Goal: Information Seeking & Learning: Learn about a topic

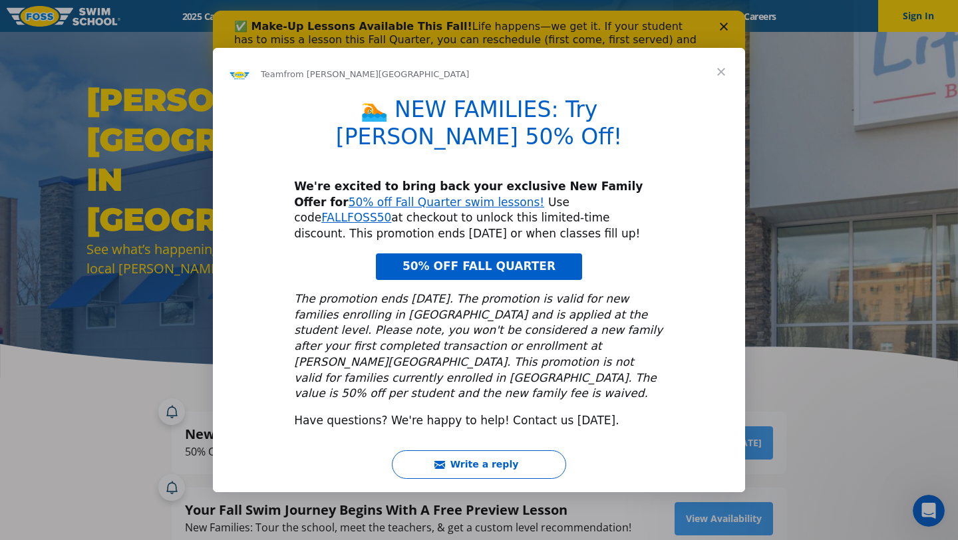
click at [724, 87] on span "Close" at bounding box center [721, 72] width 48 height 48
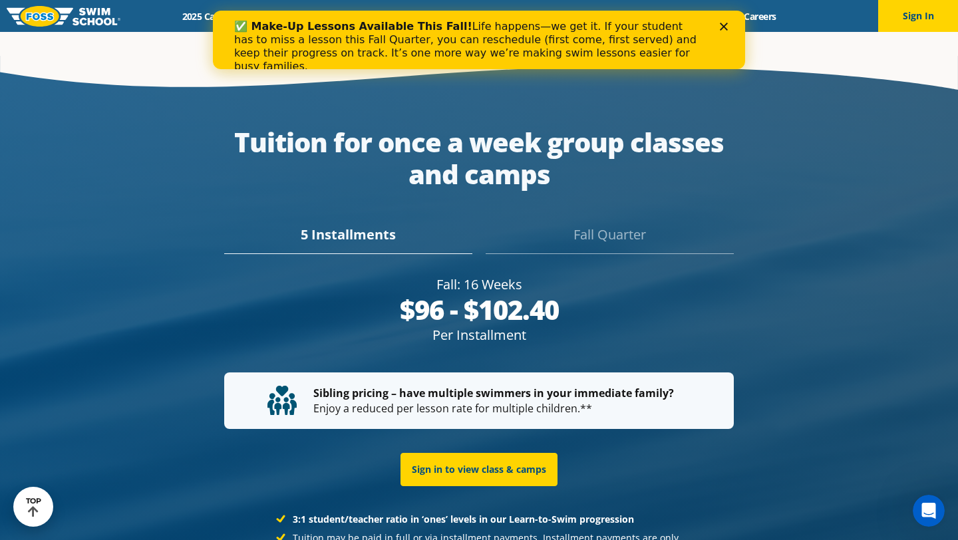
scroll to position [2459, 0]
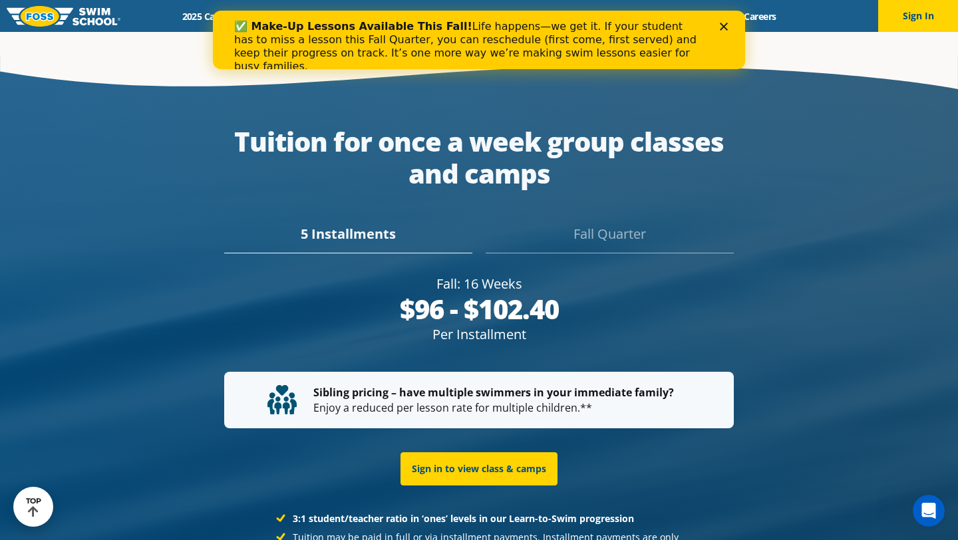
click at [621, 224] on div "Fall Quarter" at bounding box center [609, 238] width 248 height 29
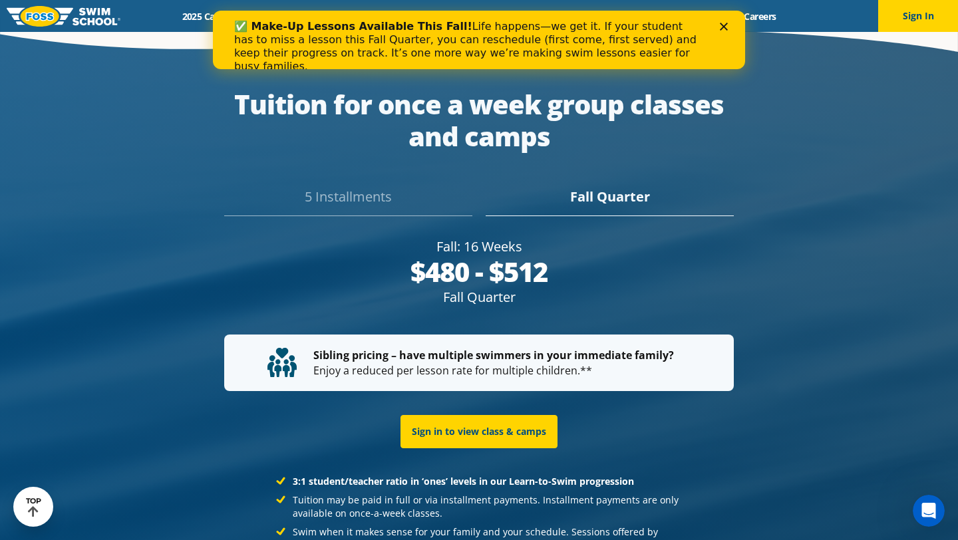
scroll to position [2441, 0]
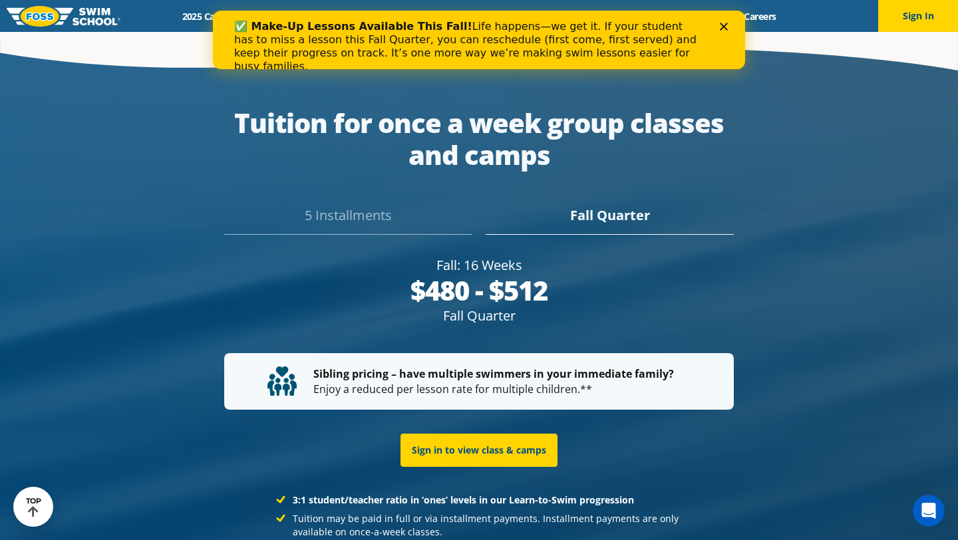
click at [621, 206] on div "Fall Quarter" at bounding box center [609, 220] width 248 height 29
click at [380, 206] on div "5 Installments" at bounding box center [348, 220] width 248 height 29
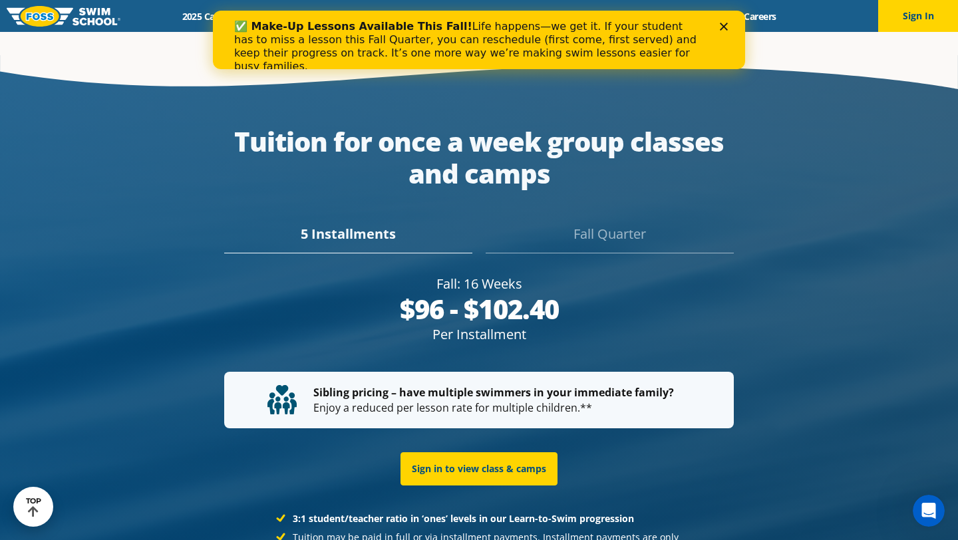
click at [587, 207] on div "5 Installments [GEOGRAPHIC_DATA]" at bounding box center [479, 230] width 628 height 47
click at [586, 224] on div "Fall Quarter" at bounding box center [609, 238] width 248 height 29
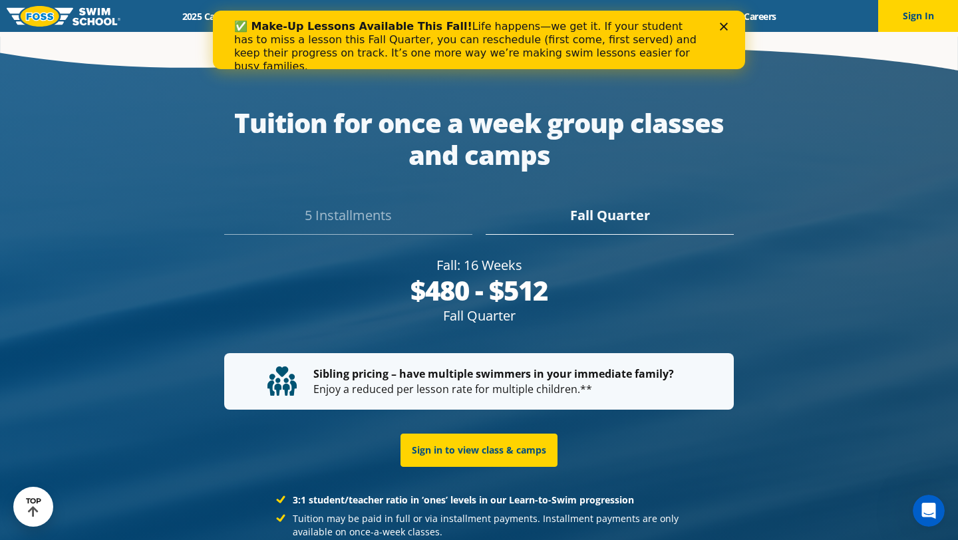
click at [634, 281] on div "$480 - $512" at bounding box center [479, 291] width 510 height 32
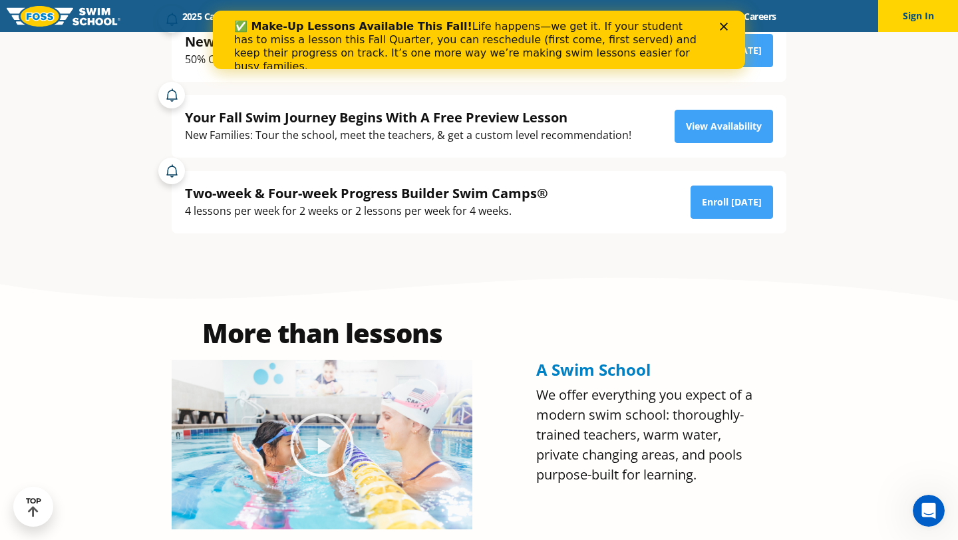
scroll to position [241, 0]
